Goal: Information Seeking & Learning: Find specific fact

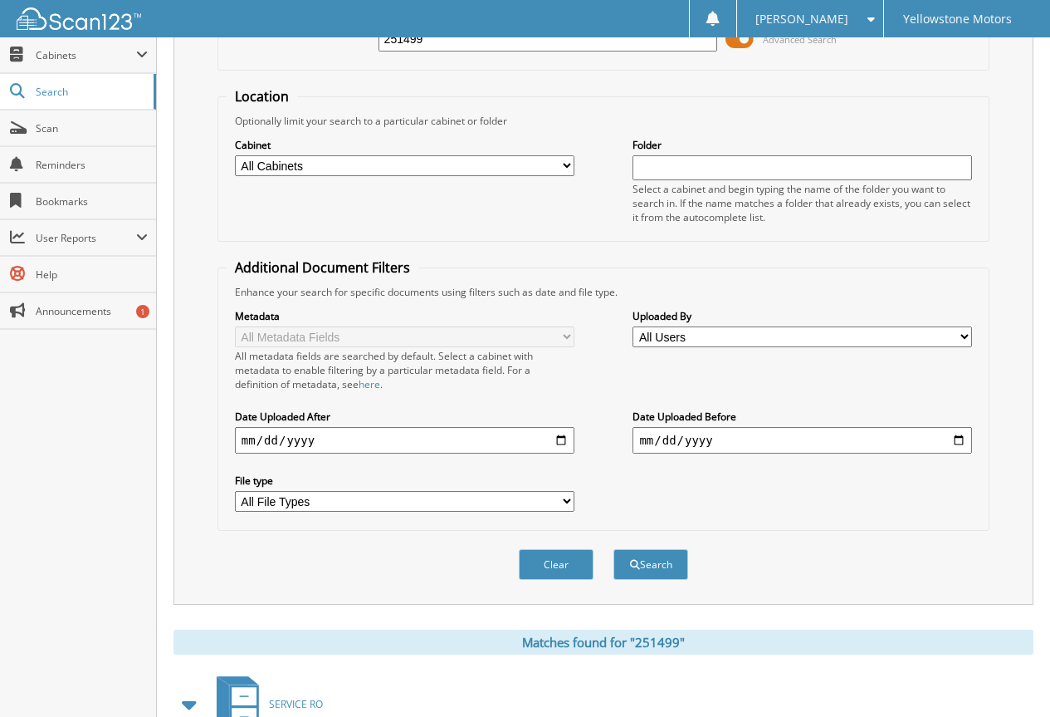
scroll to position [9, 0]
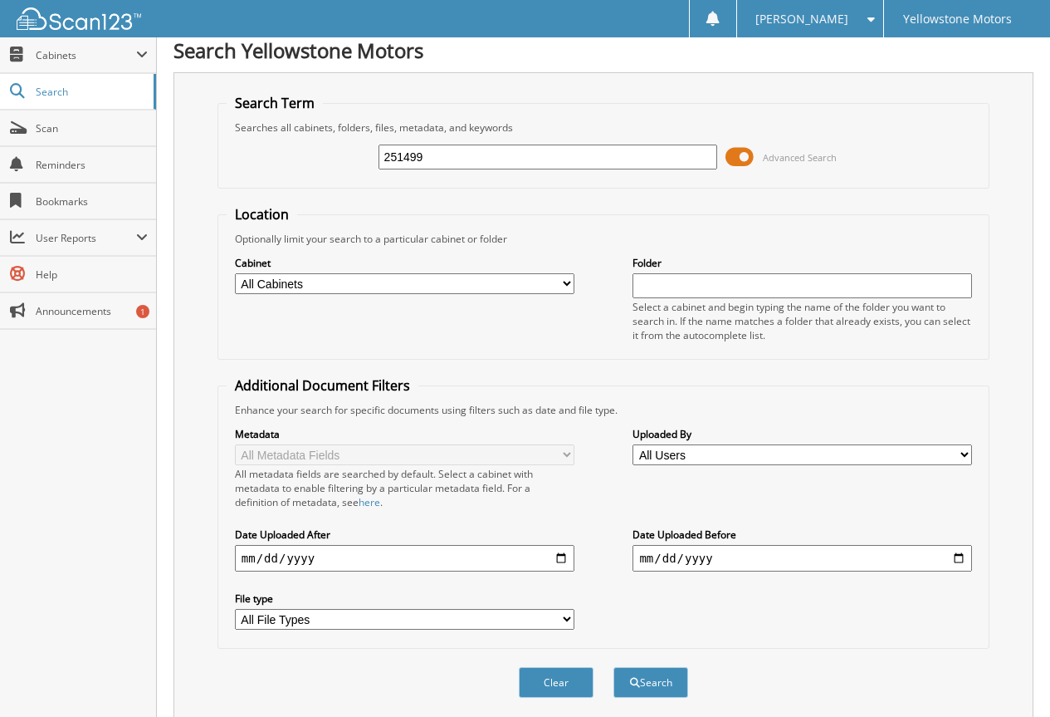
click at [516, 164] on input "251499" at bounding box center [549, 156] width 340 height 25
click at [516, 163] on input "251499" at bounding box center [549, 156] width 340 height 25
paste input "5101"
type input "255101"
click at [614, 667] on button "Search" at bounding box center [651, 682] width 75 height 31
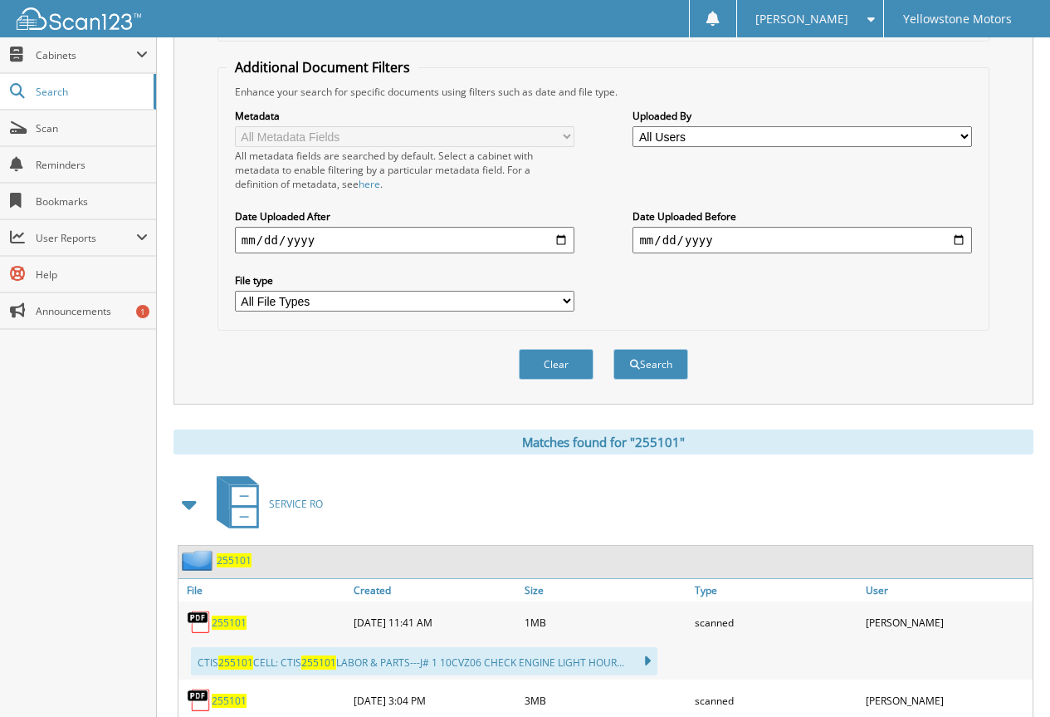
scroll to position [332, 0]
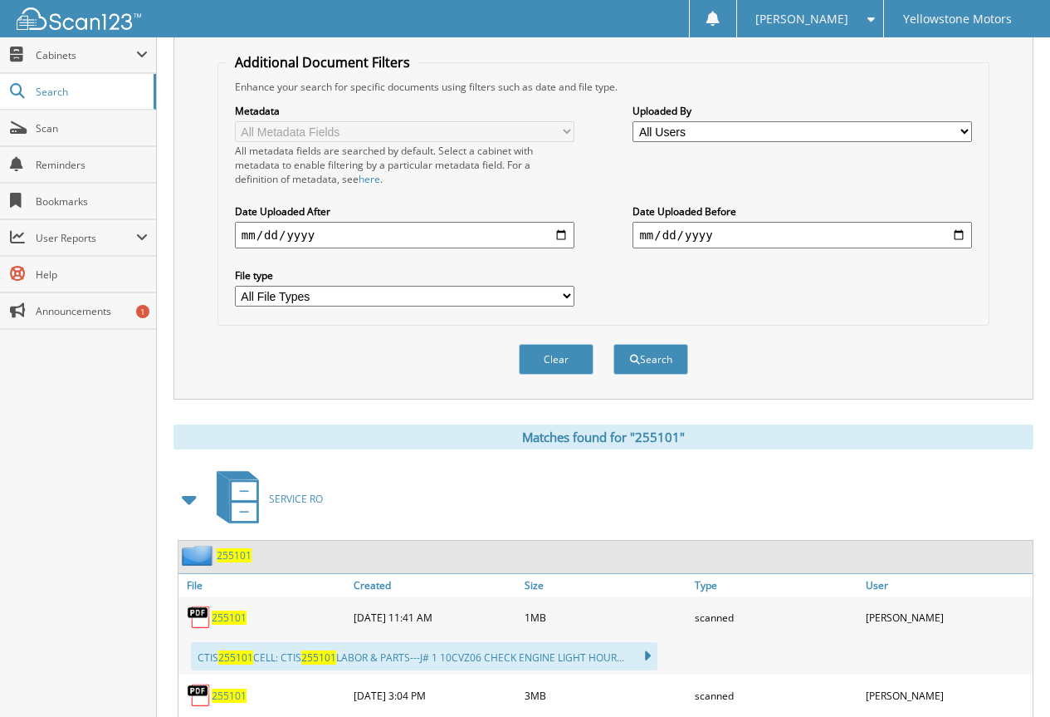
click at [227, 620] on span "255101" at bounding box center [229, 617] width 35 height 14
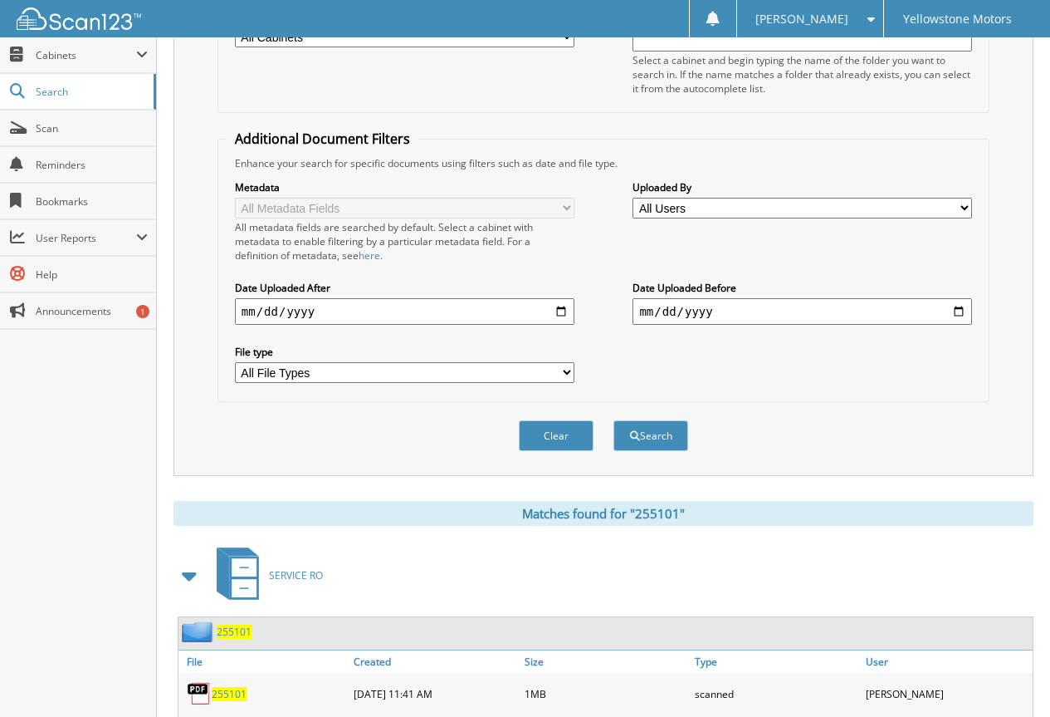
scroll to position [419, 0]
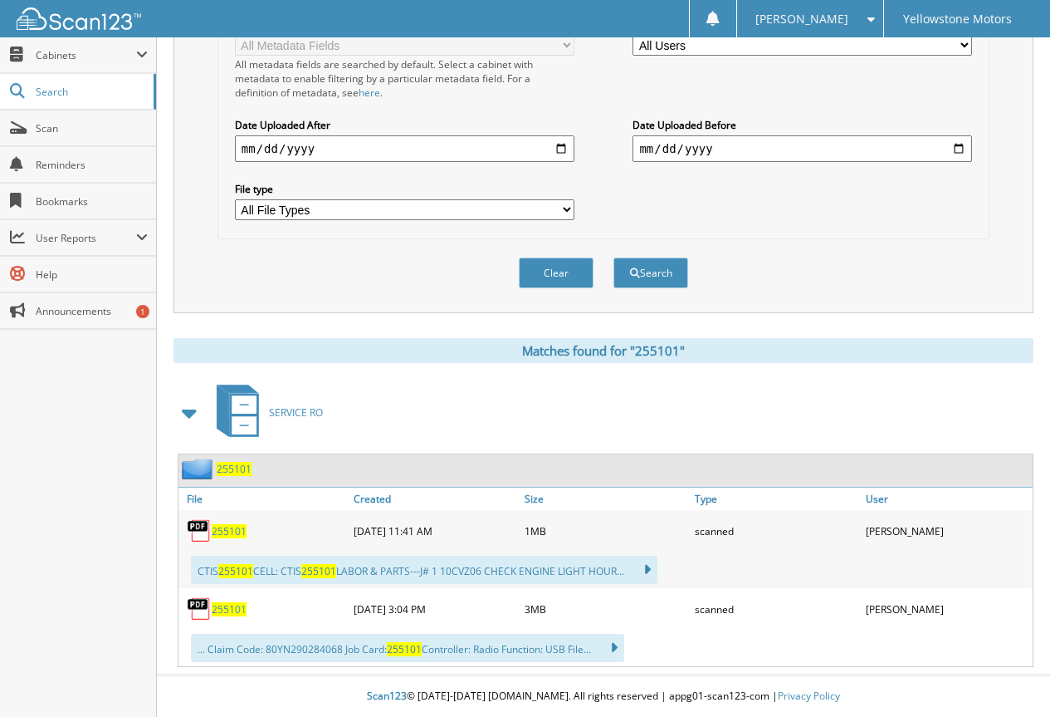
click at [226, 614] on span "255101" at bounding box center [229, 609] width 35 height 14
